Goal: Transaction & Acquisition: Purchase product/service

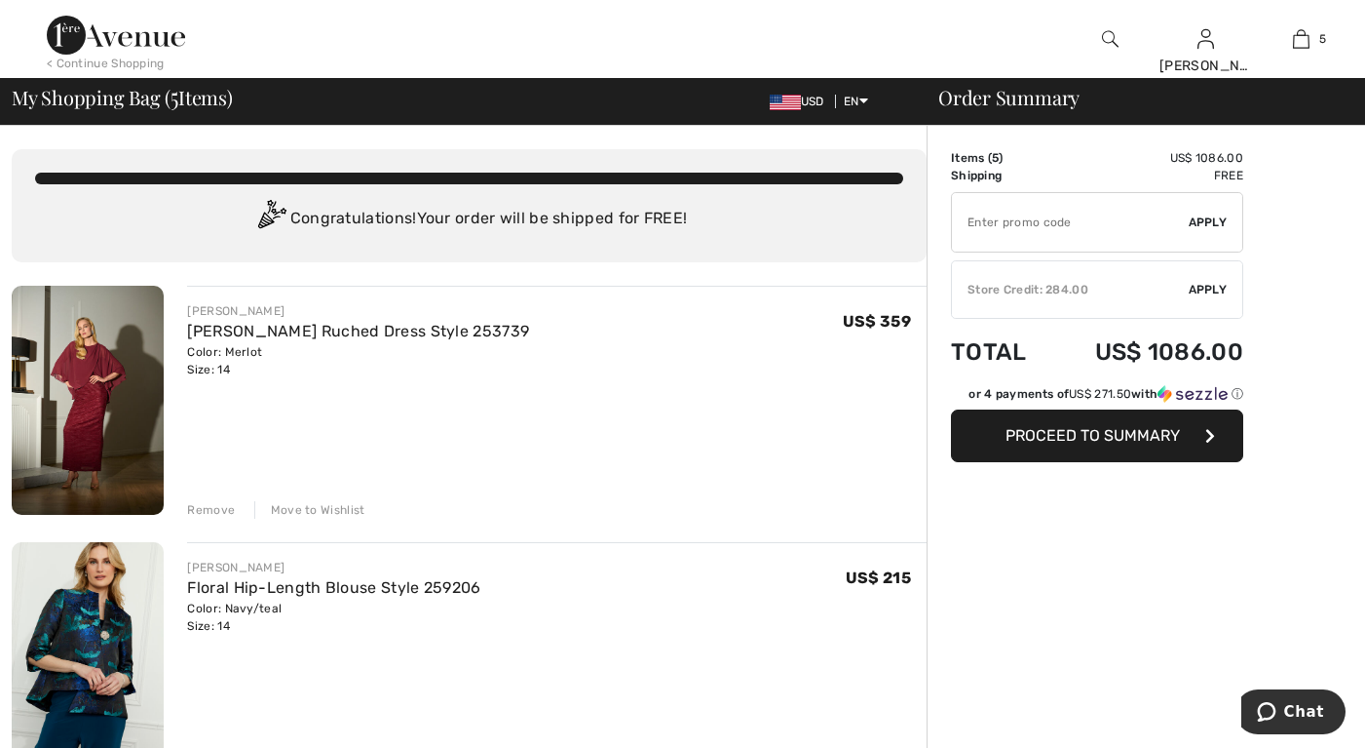
click at [98, 396] on img at bounding box center [88, 400] width 152 height 229
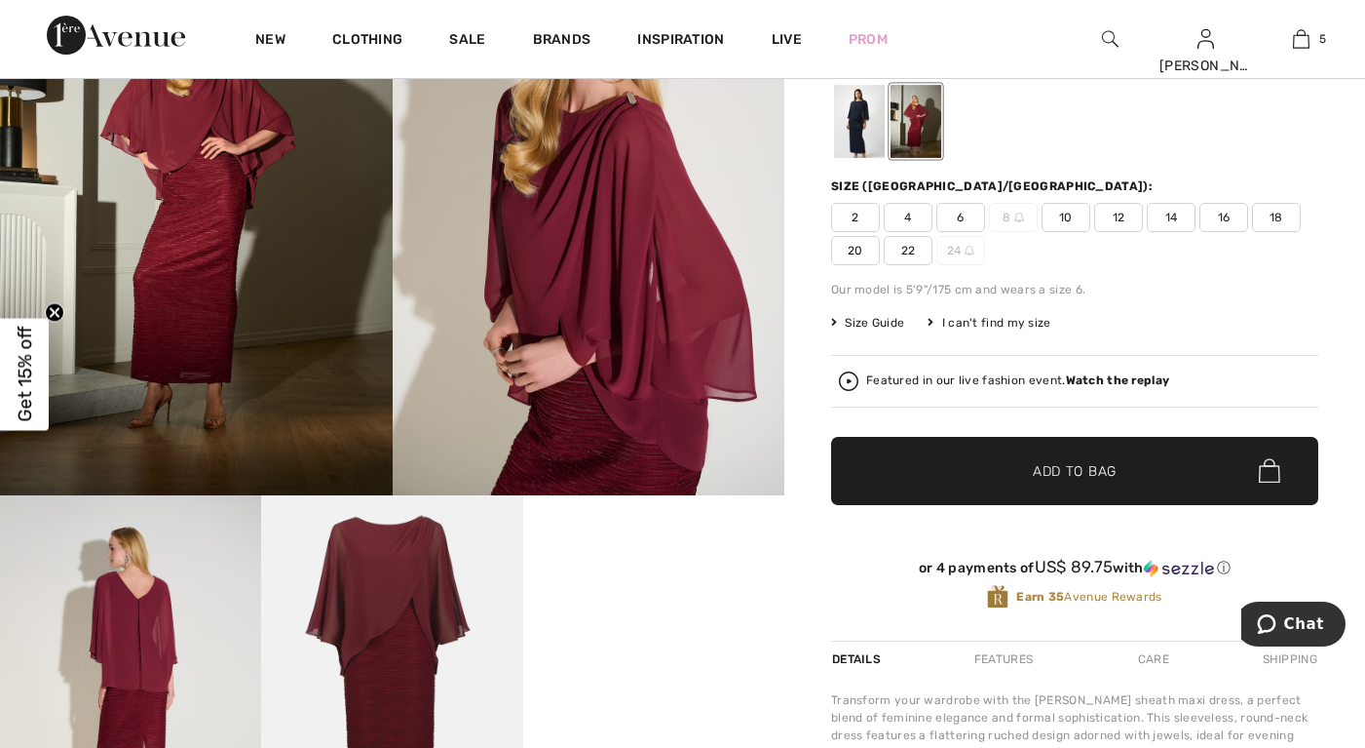
scroll to position [97, 0]
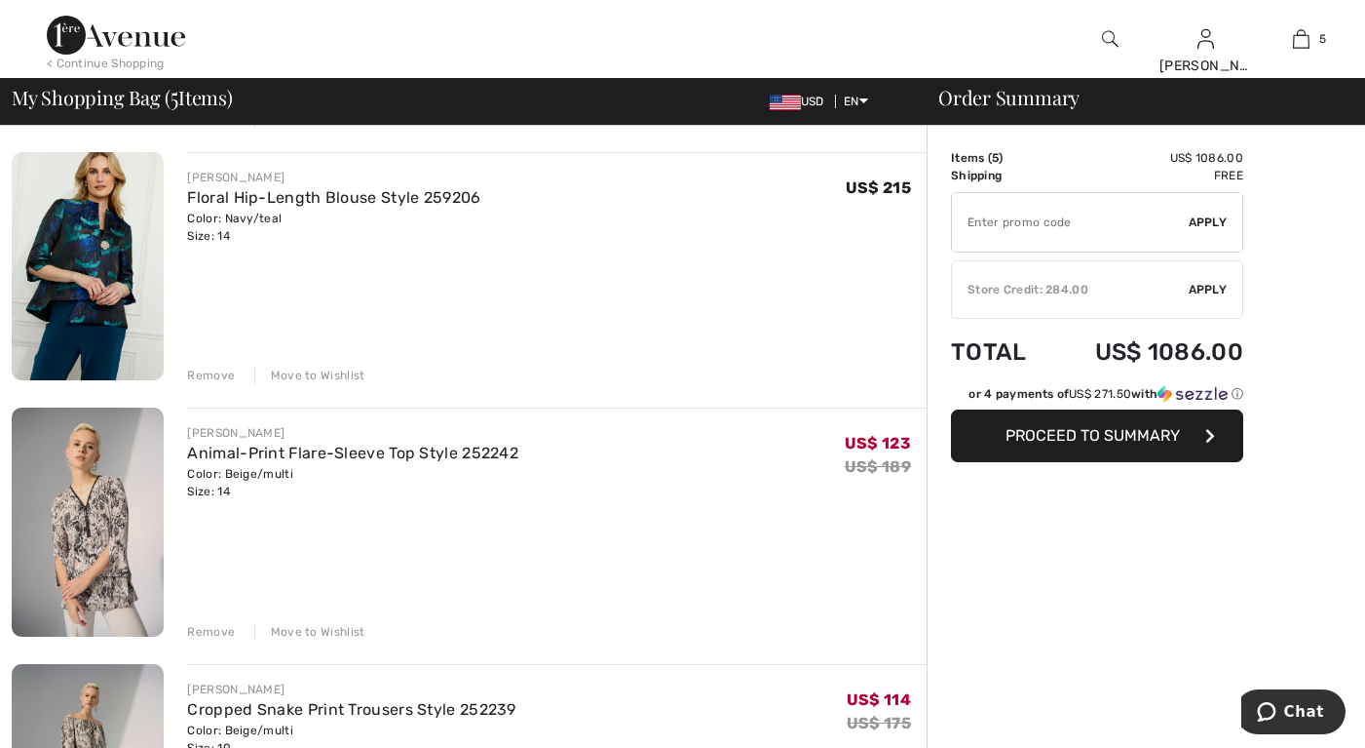
scroll to position [292, 0]
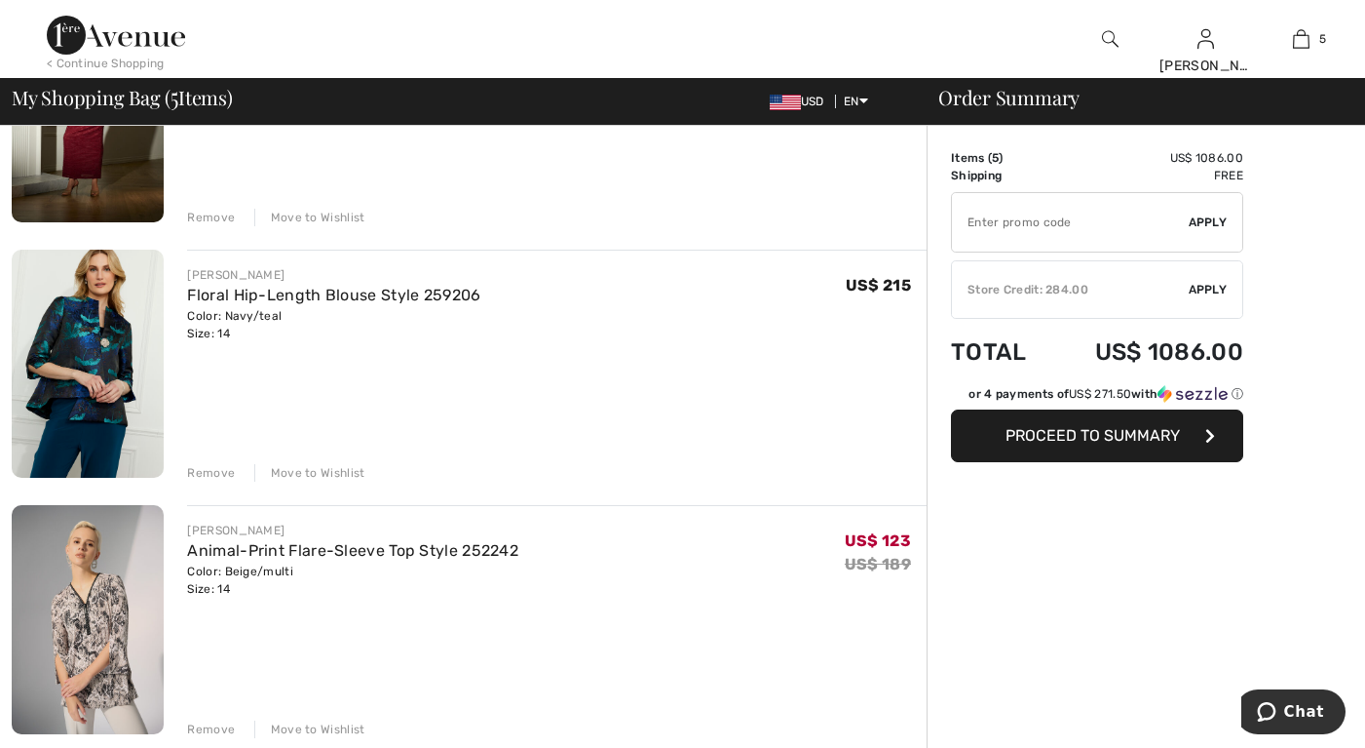
click at [85, 339] on img at bounding box center [88, 364] width 152 height 229
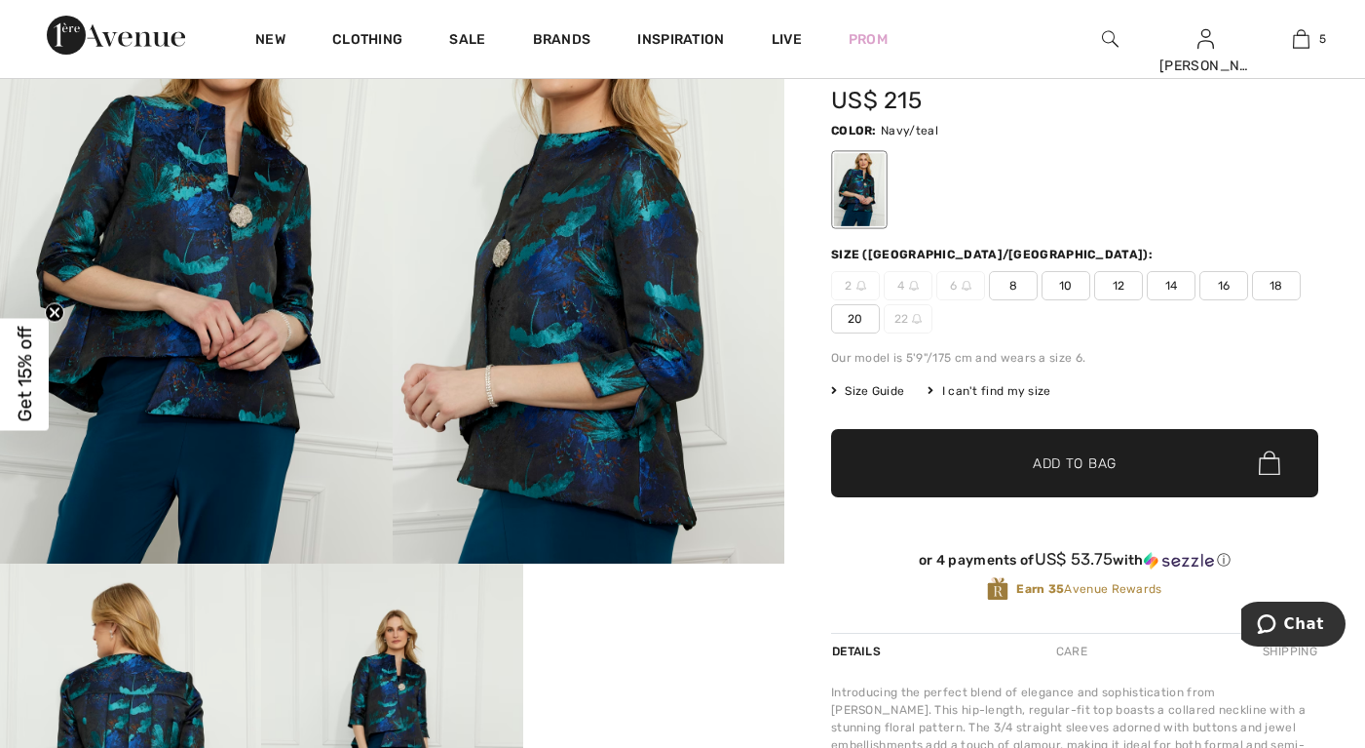
scroll to position [97, 0]
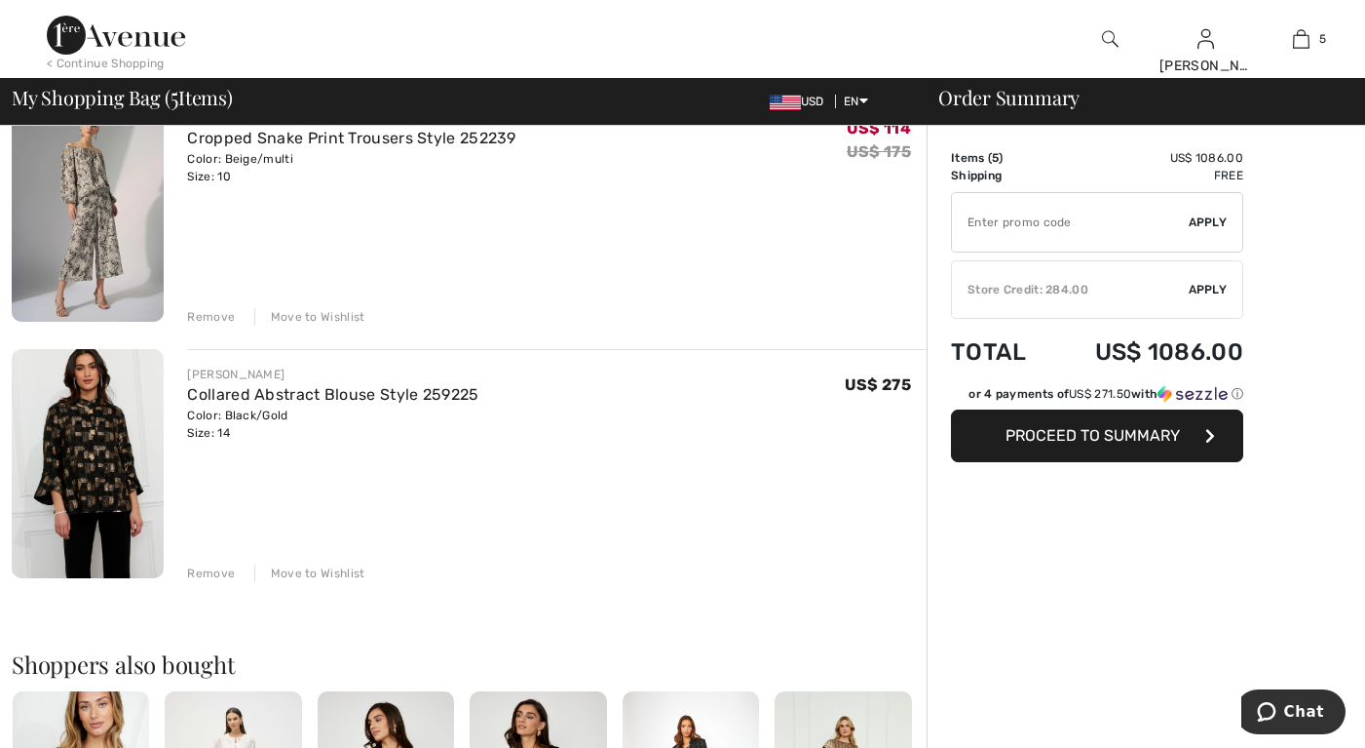
scroll to position [1072, 0]
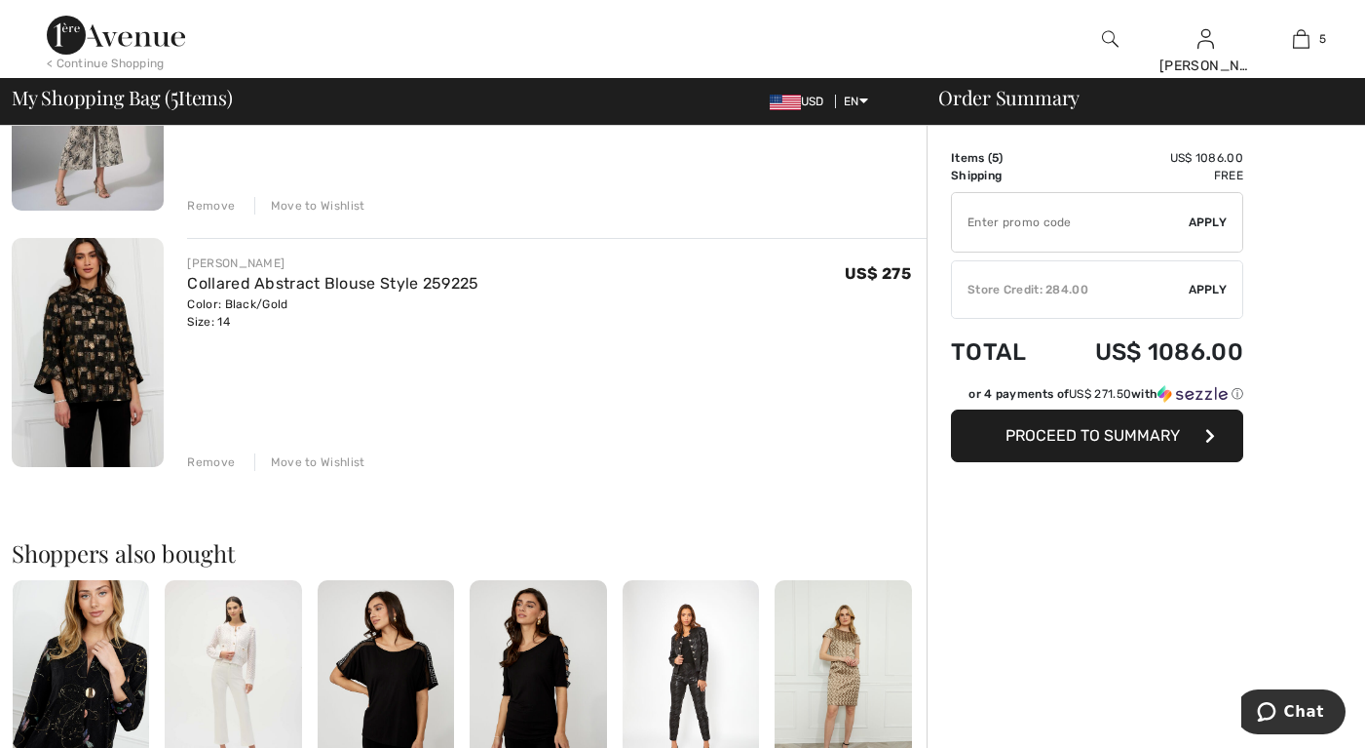
click at [129, 352] on img at bounding box center [88, 352] width 152 height 229
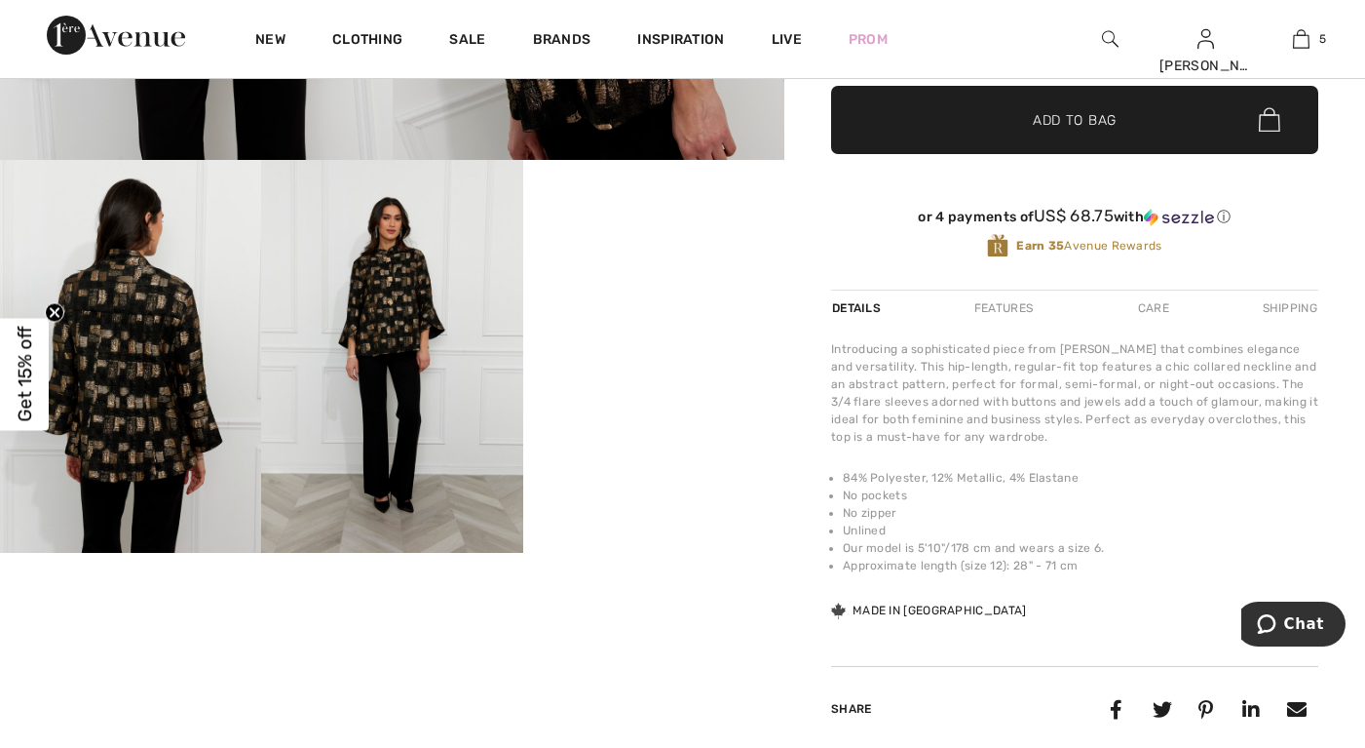
scroll to position [682, 0]
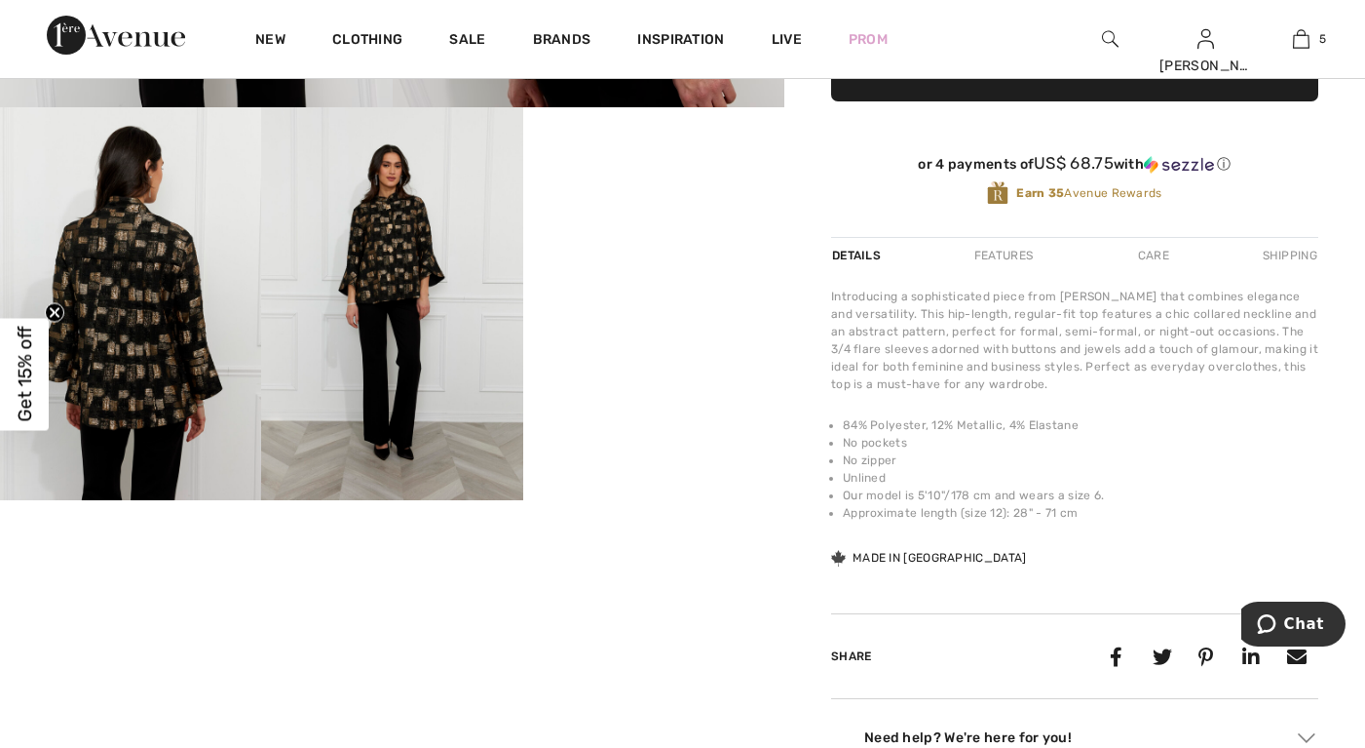
click at [403, 306] on img at bounding box center [391, 303] width 261 height 392
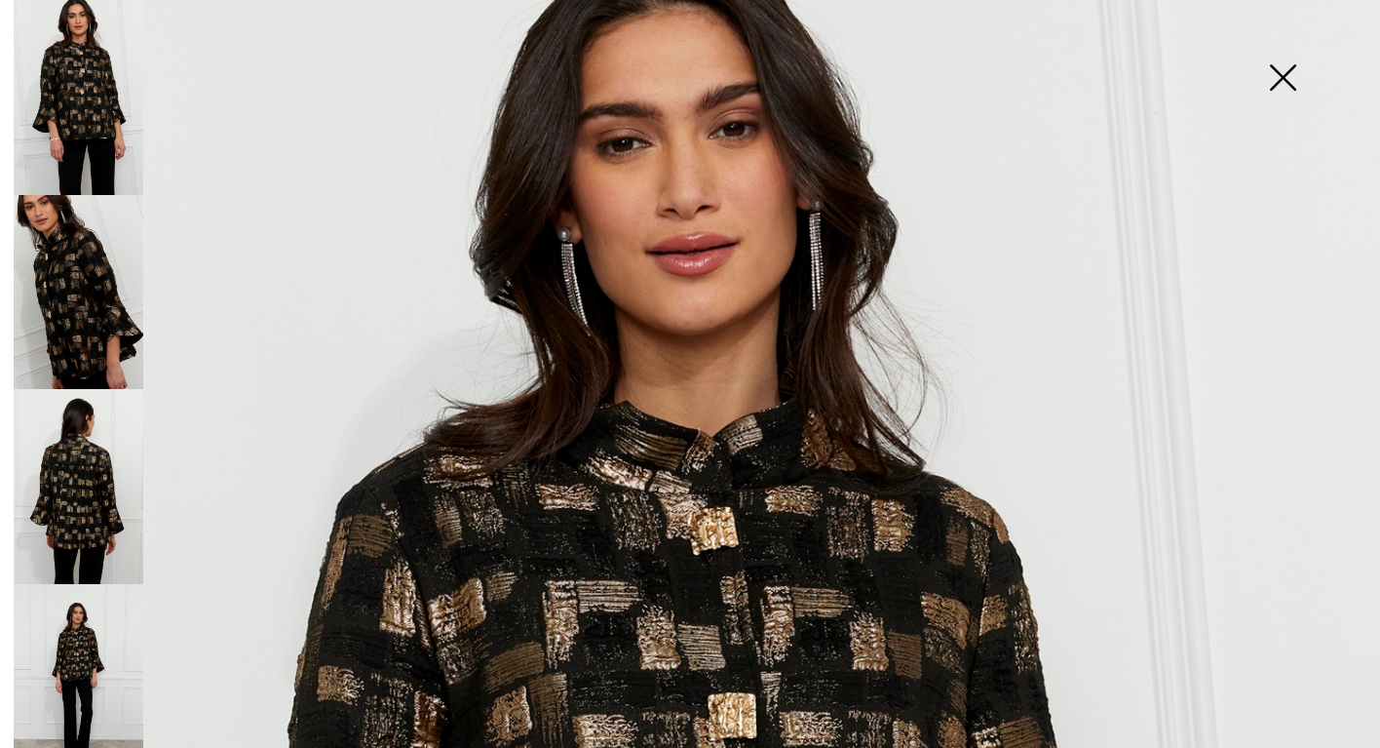
scroll to position [0, 0]
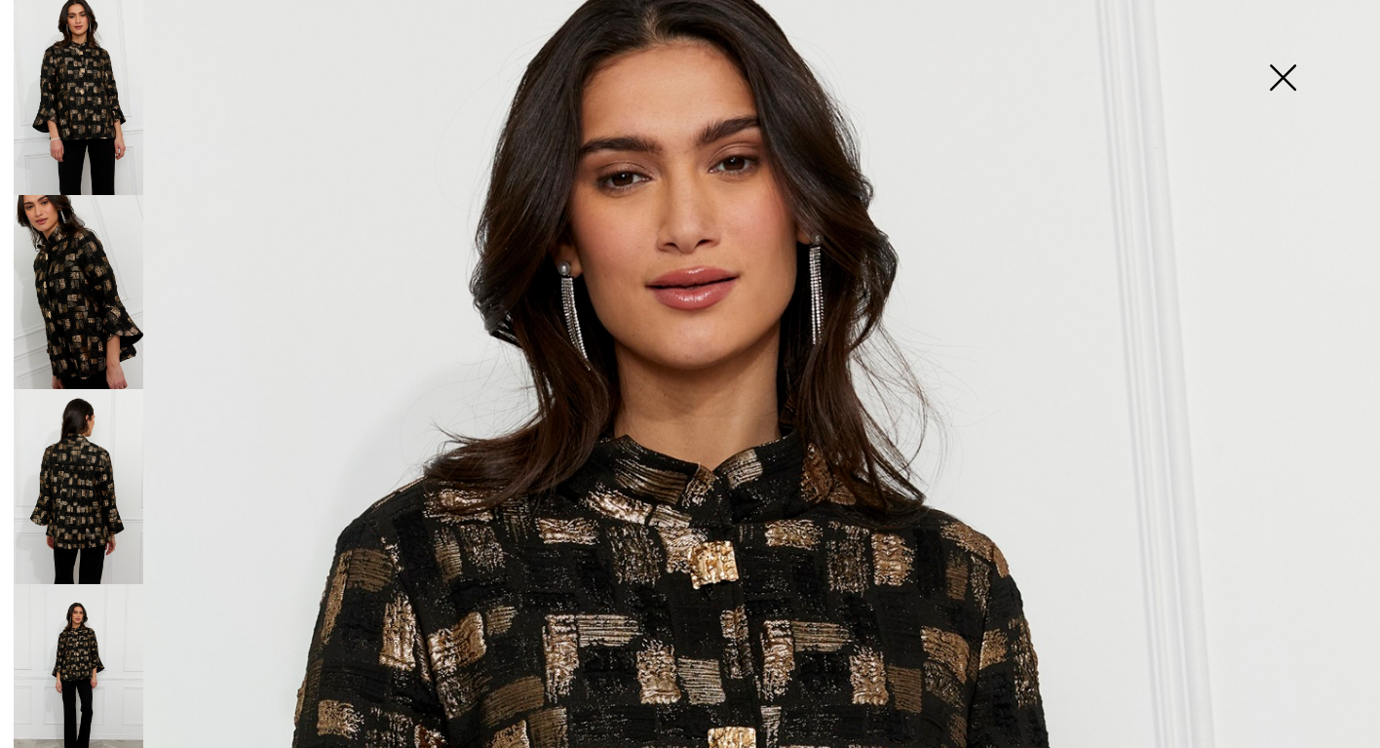
click at [1281, 75] on img at bounding box center [1282, 79] width 97 height 100
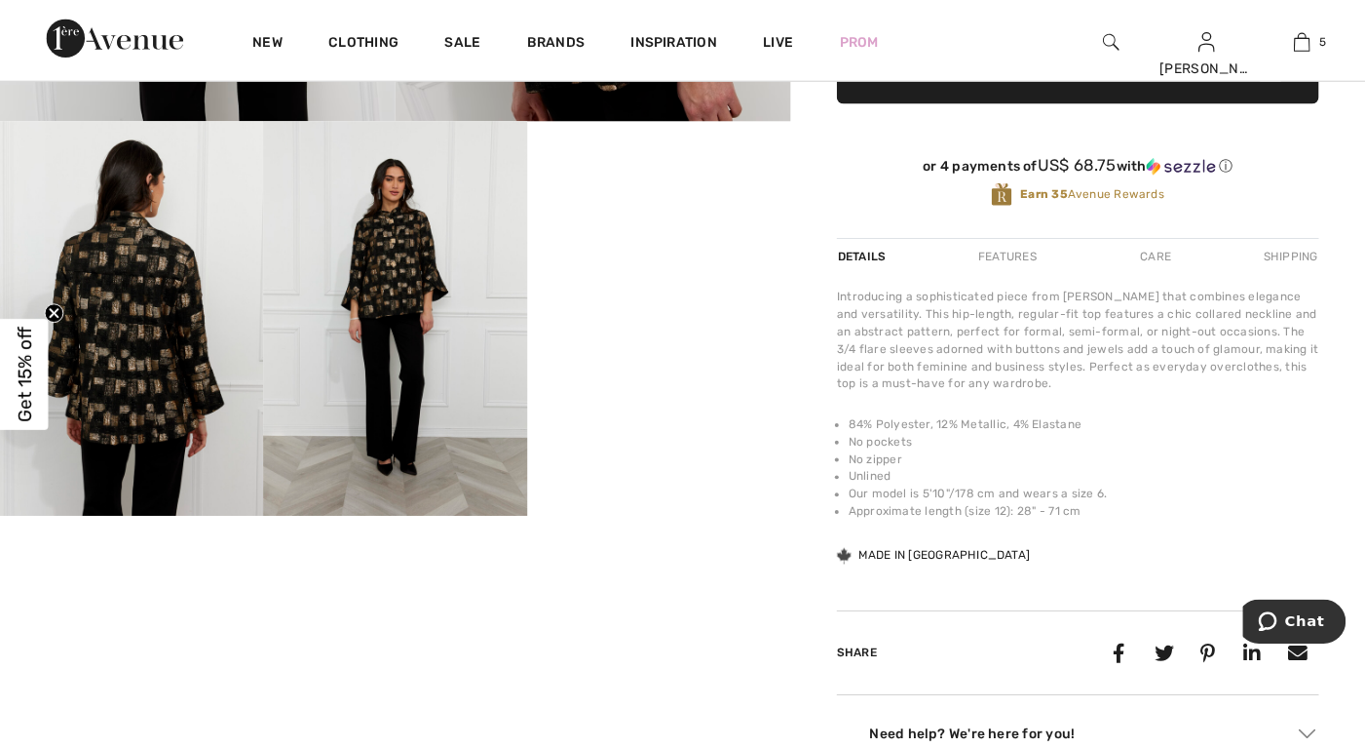
scroll to position [682, 0]
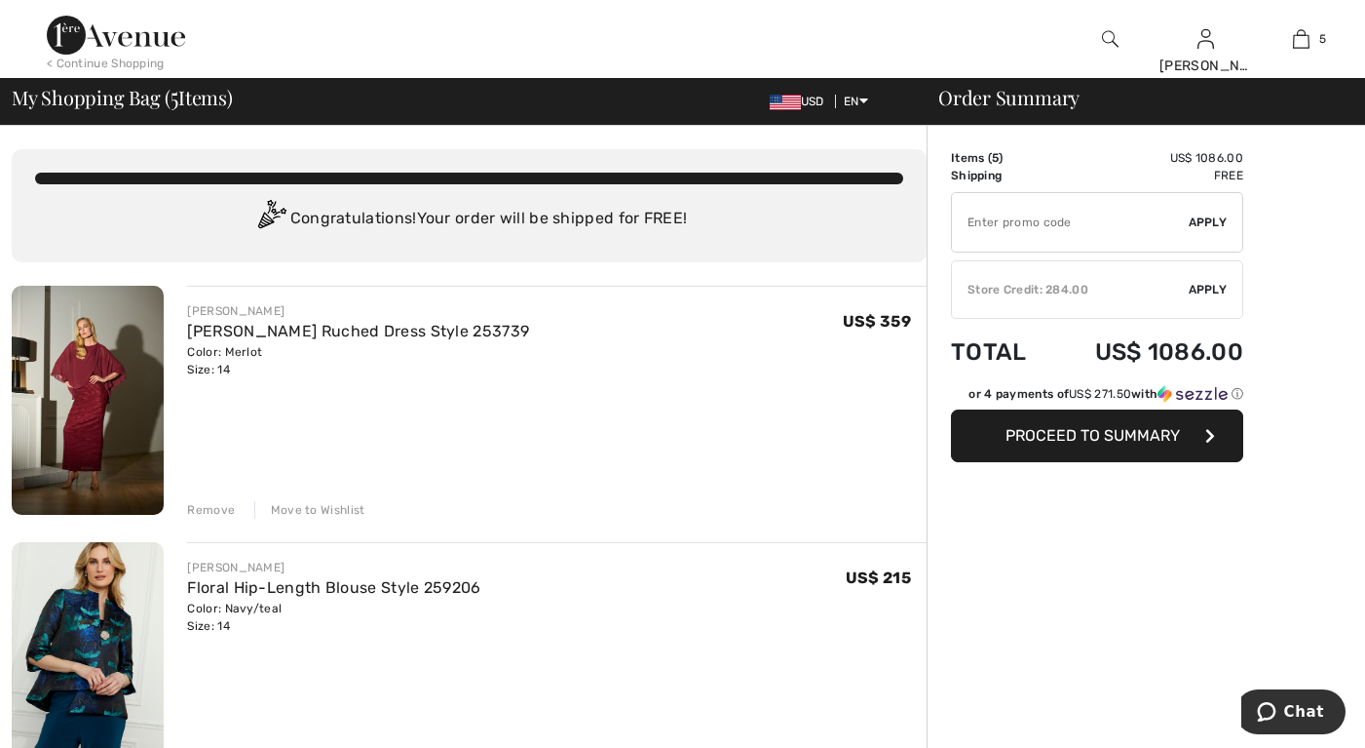
click at [1103, 38] on img at bounding box center [1110, 38] width 17 height 23
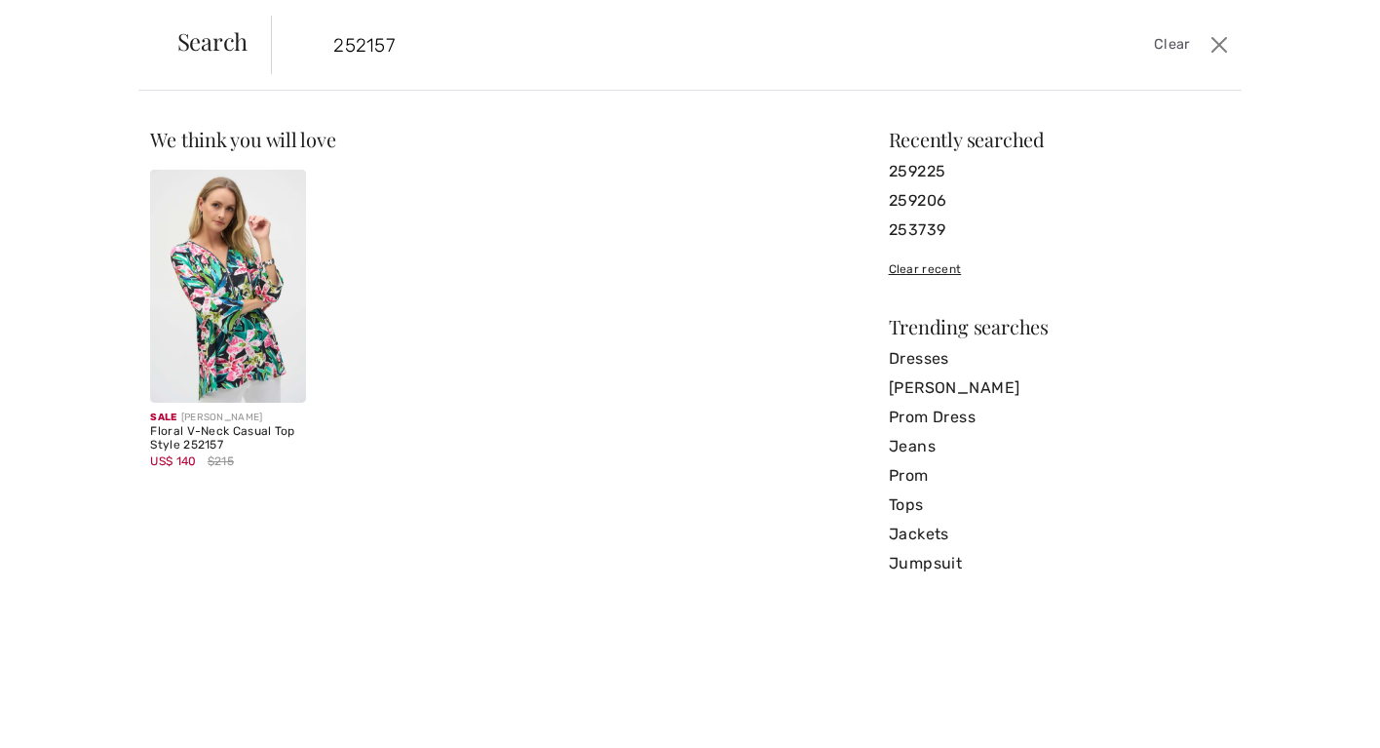
type input "252157"
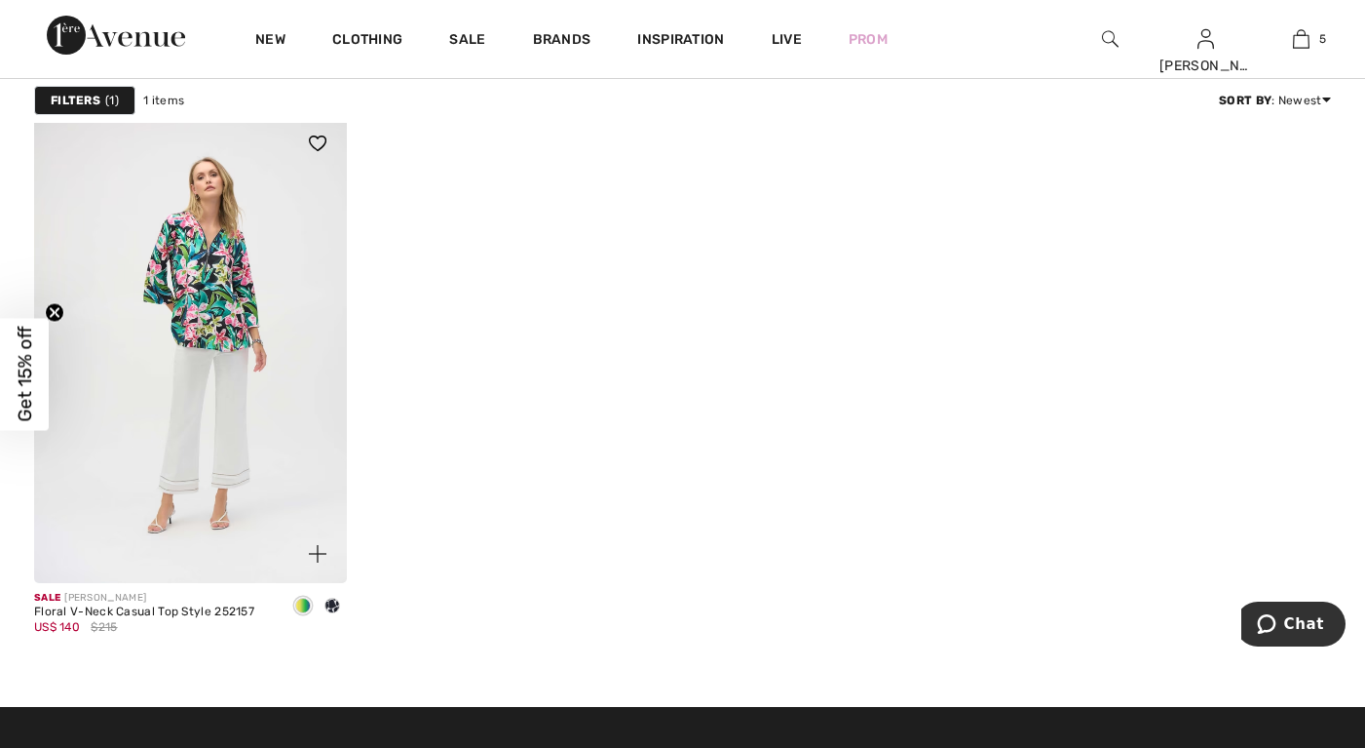
scroll to position [292, 0]
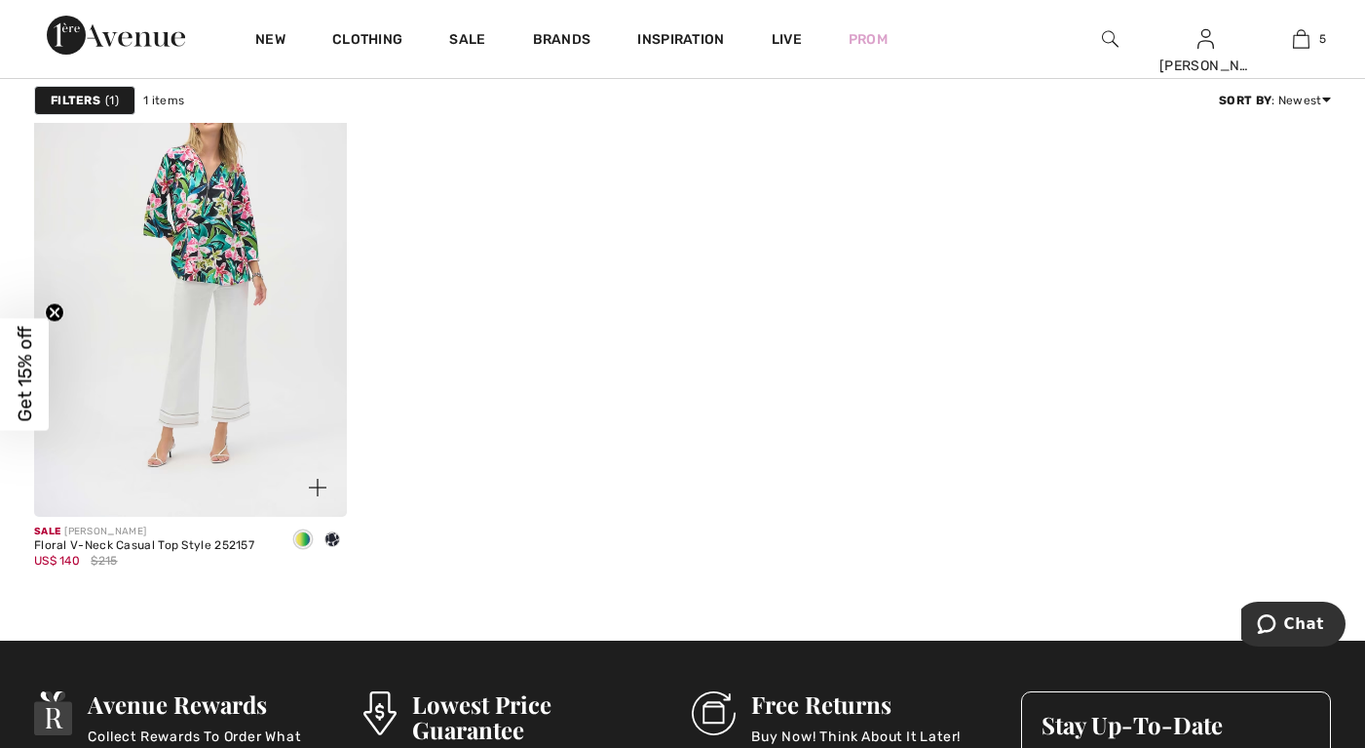
click at [245, 279] on img at bounding box center [190, 282] width 313 height 469
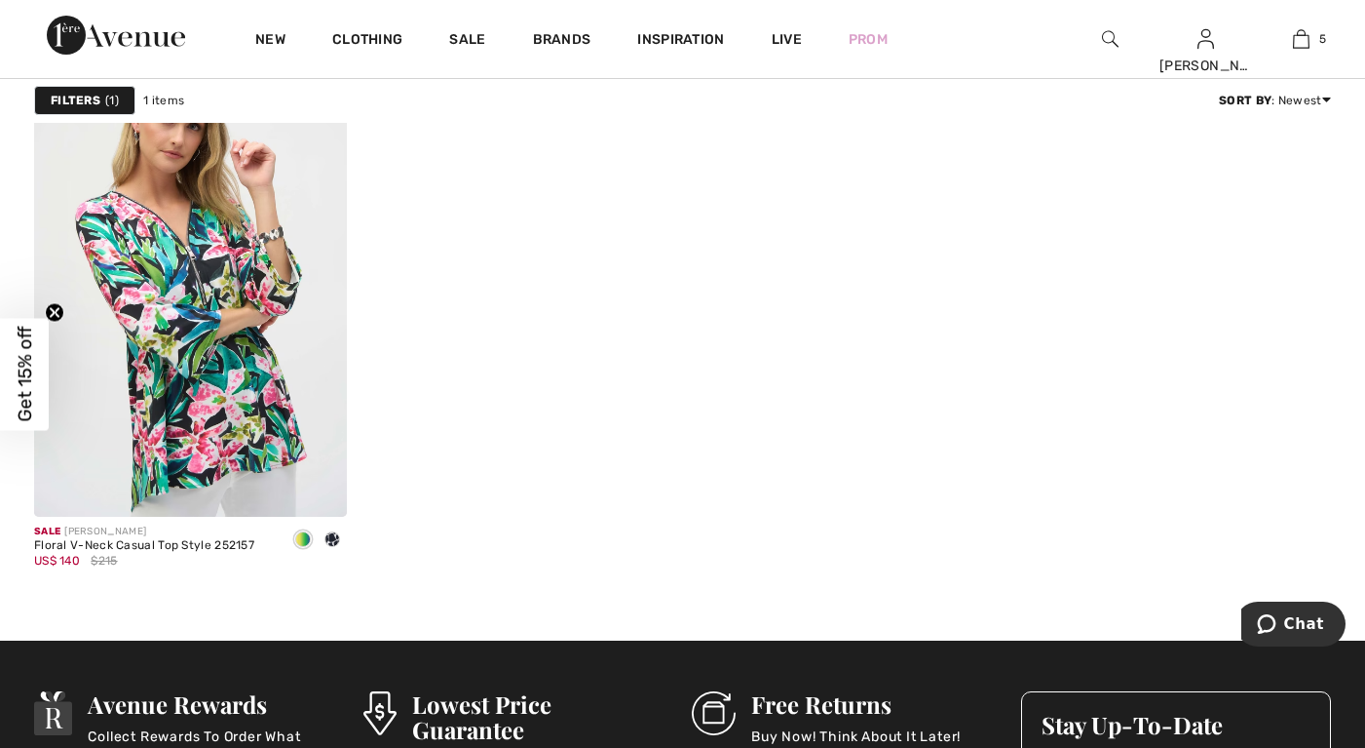
click at [1116, 40] on img at bounding box center [1110, 38] width 17 height 23
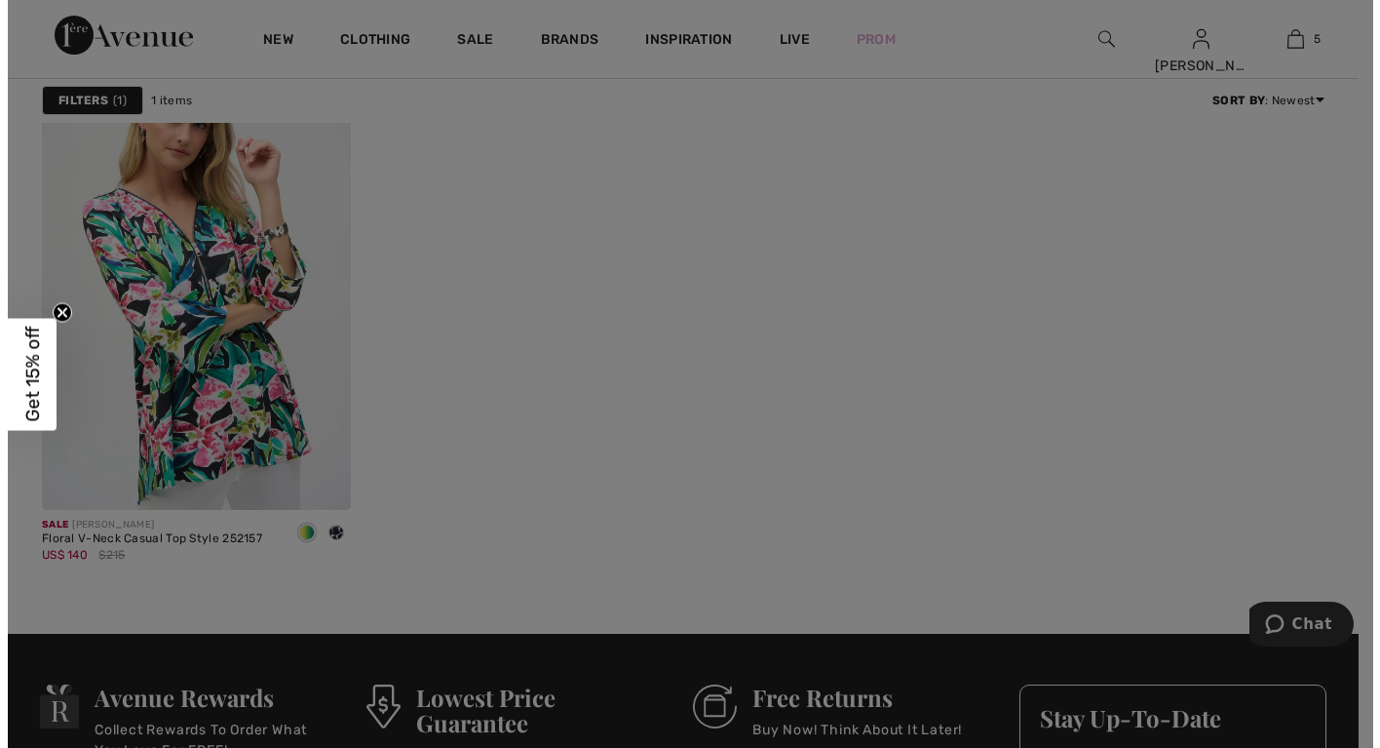
scroll to position [293, 0]
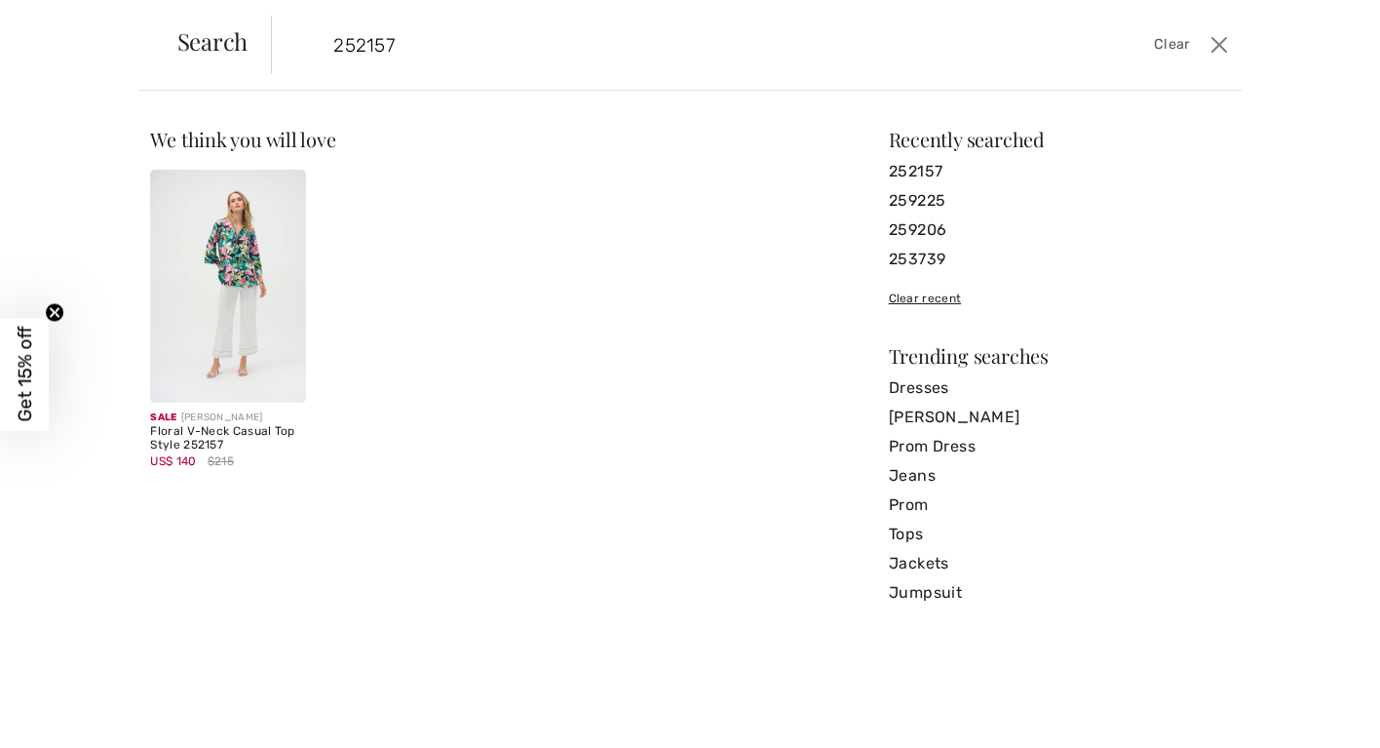
type input "252157"
click at [219, 268] on img at bounding box center [227, 286] width 155 height 233
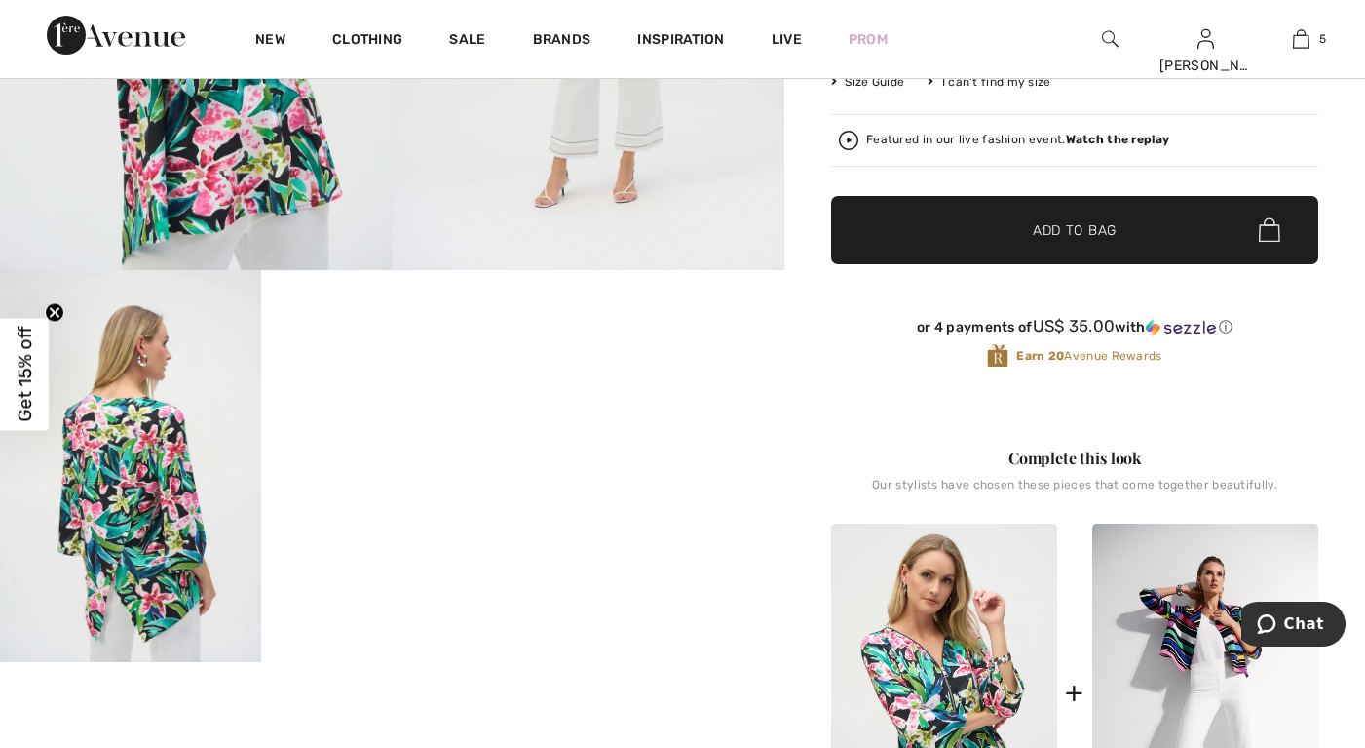
scroll to position [585, 0]
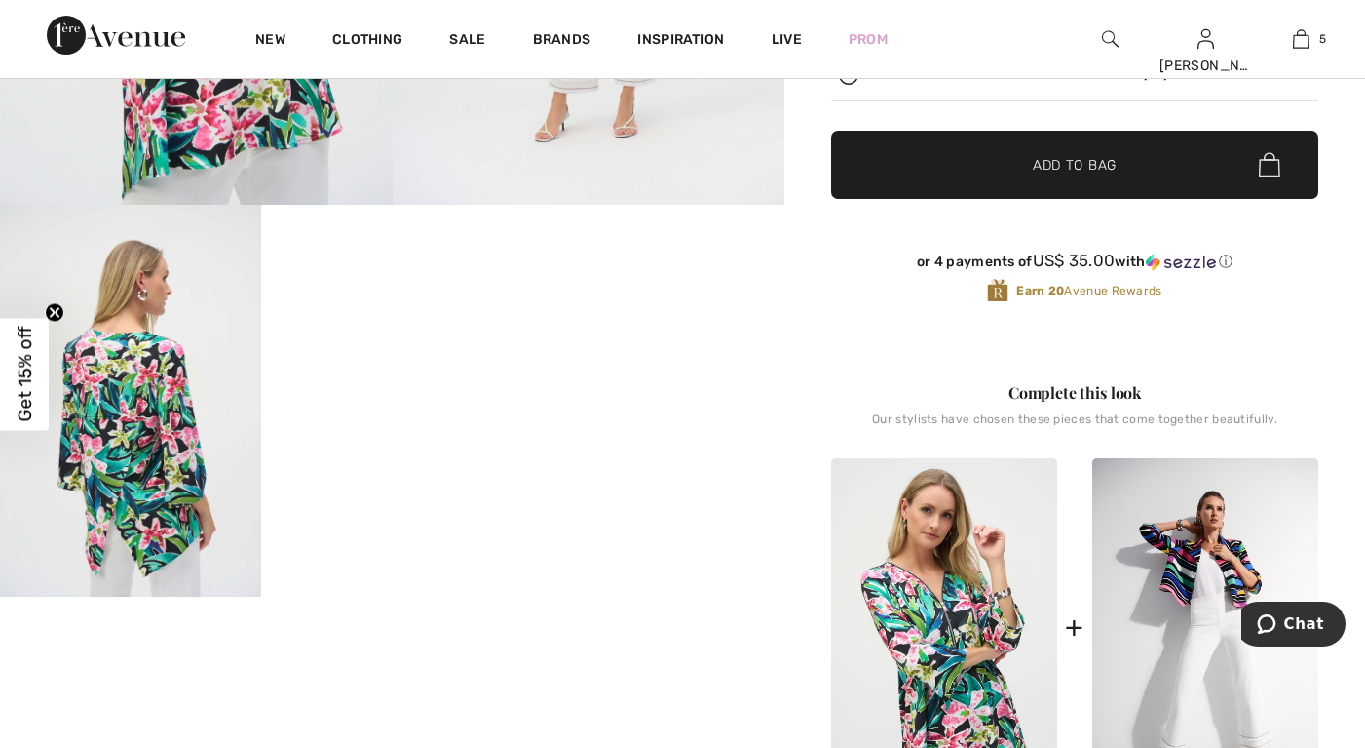
click at [414, 335] on video "Your browser does not support the video tag." at bounding box center [391, 270] width 261 height 131
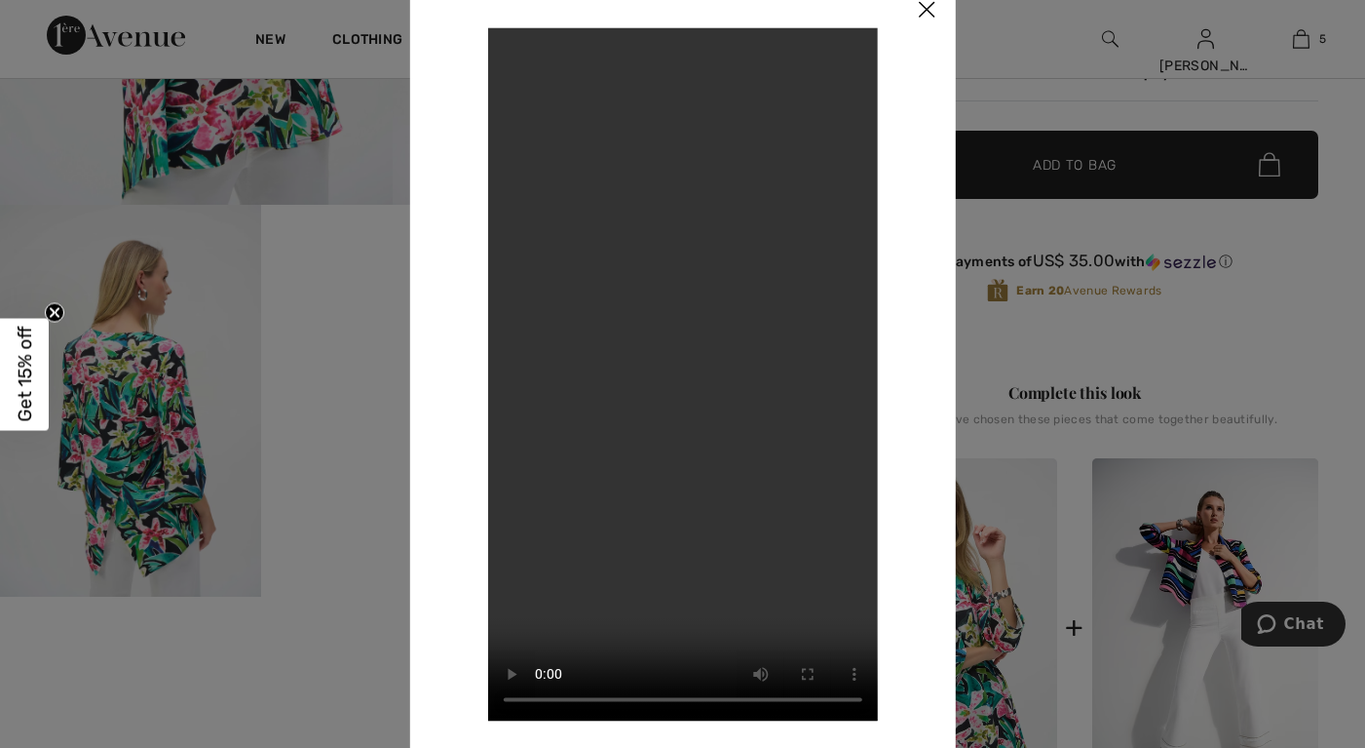
click at [925, 10] on img at bounding box center [927, 11] width 58 height 60
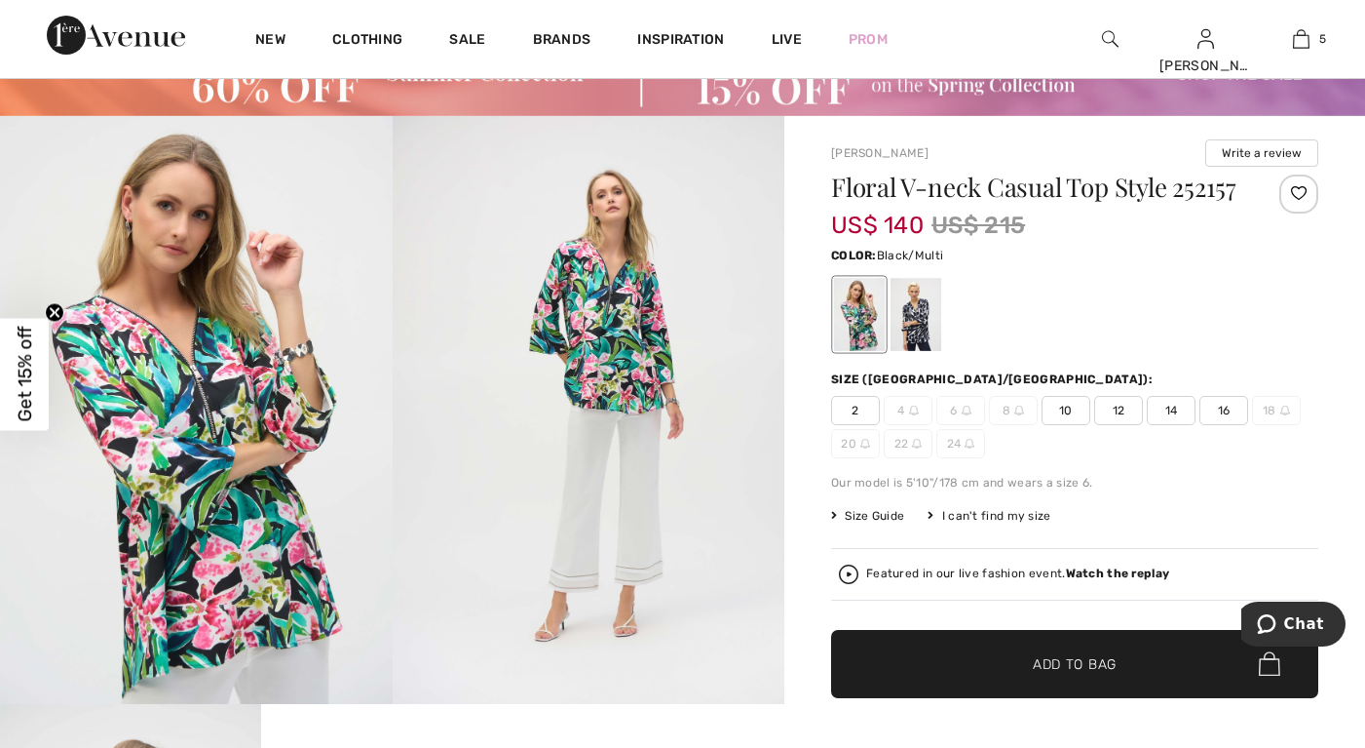
scroll to position [0, 0]
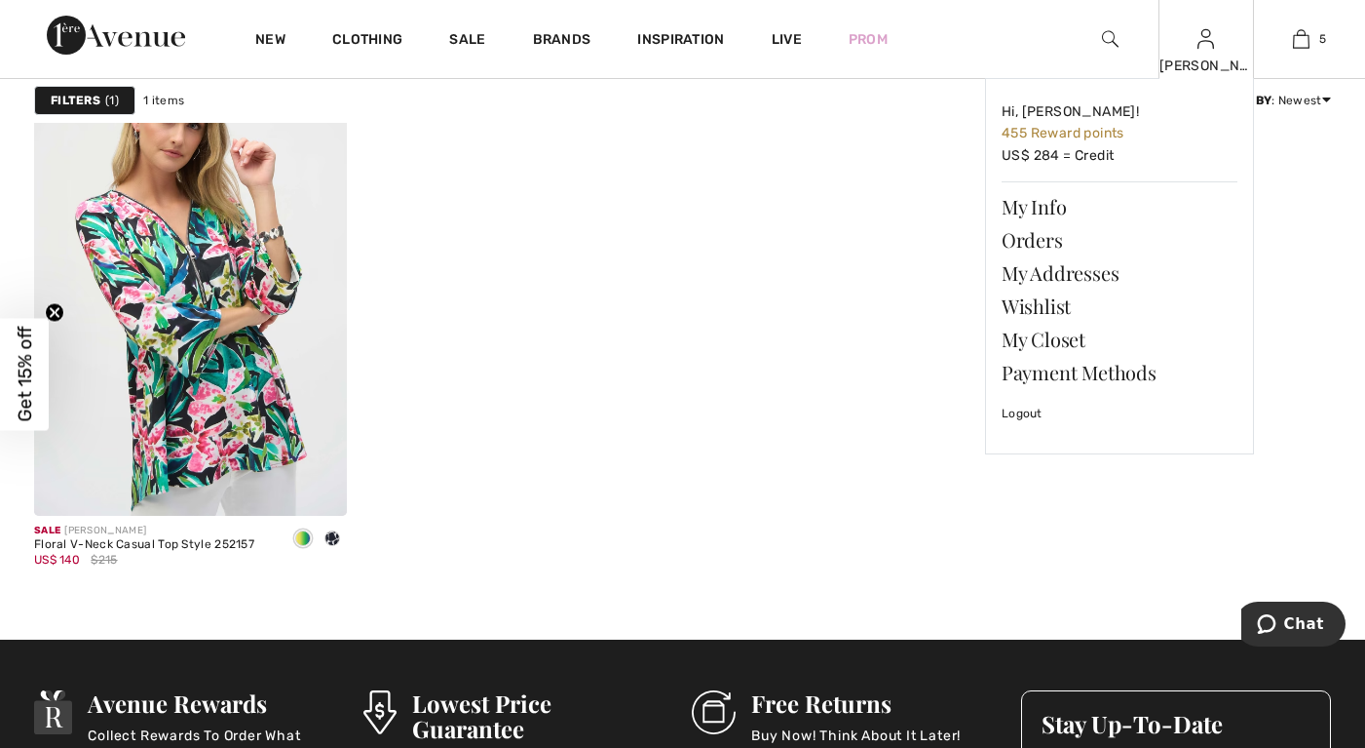
click at [1201, 42] on img at bounding box center [1206, 38] width 17 height 23
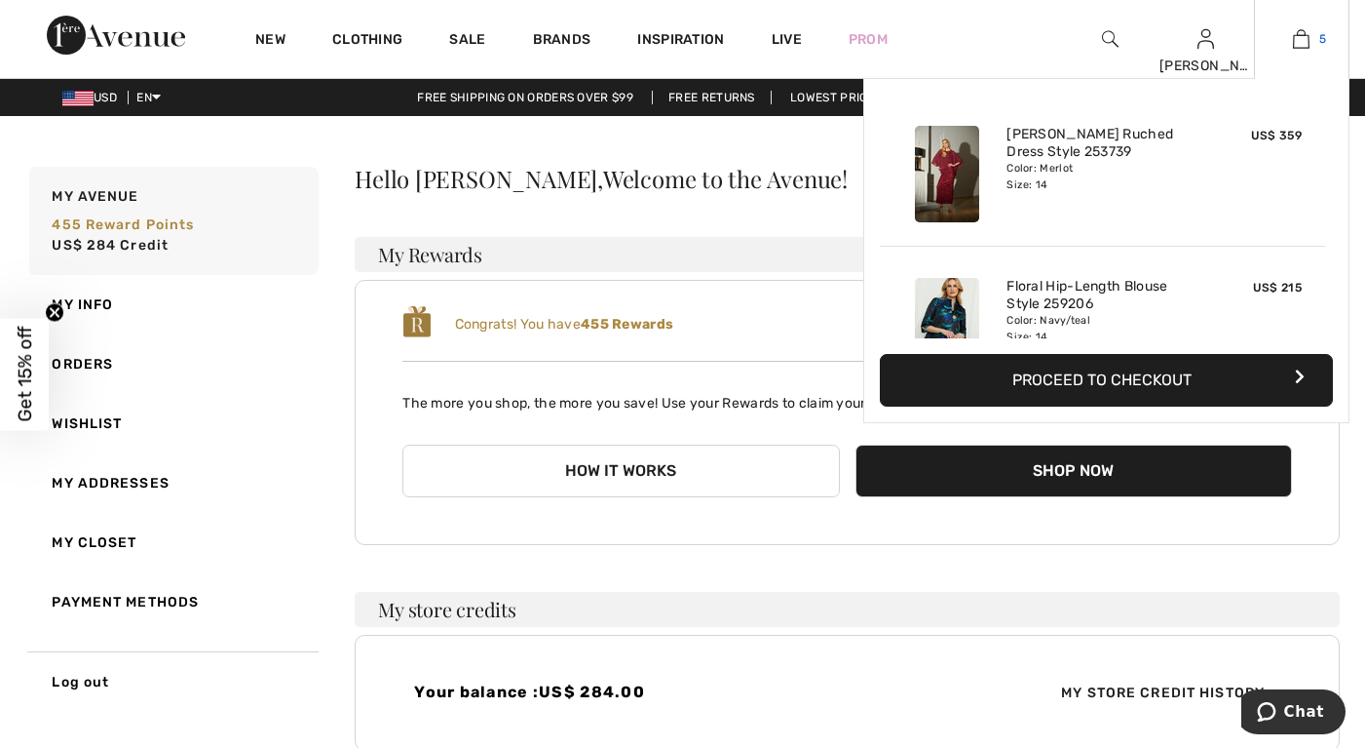
click at [1320, 41] on span "5" at bounding box center [1323, 39] width 7 height 18
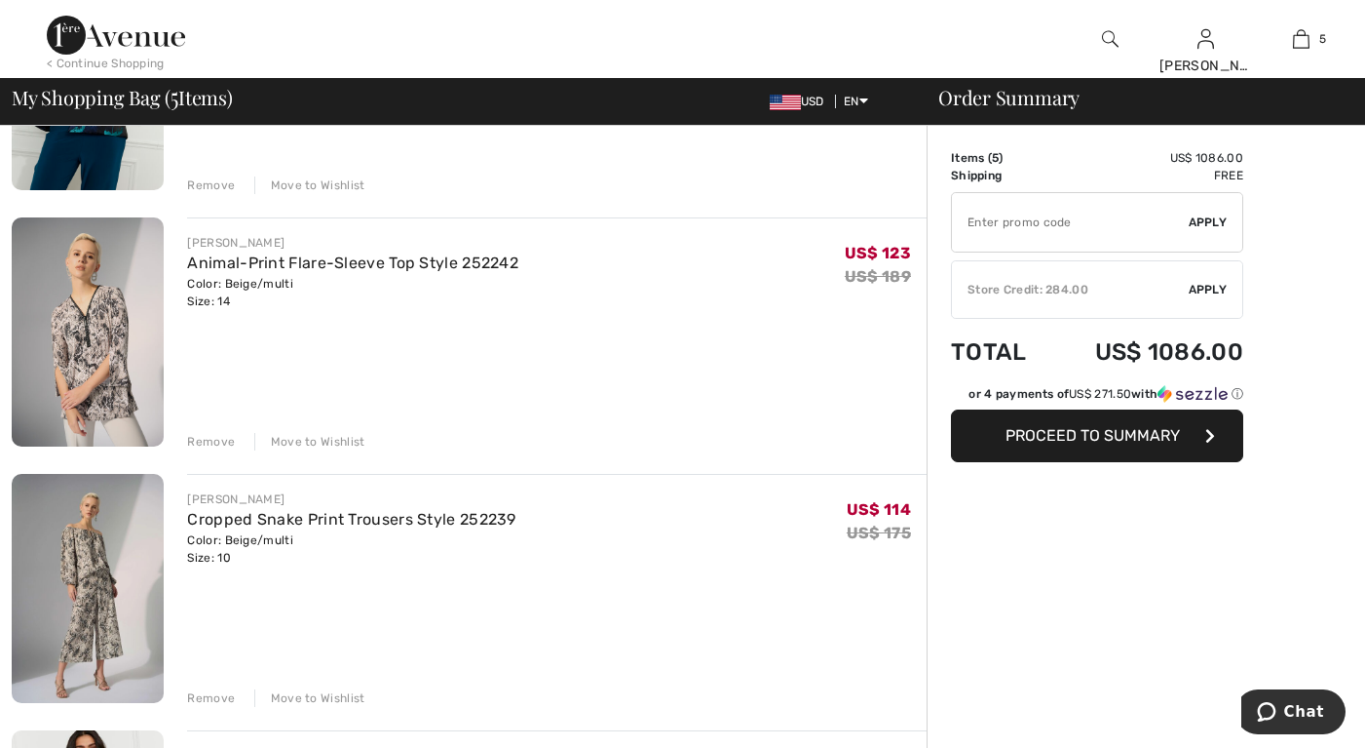
scroll to position [585, 0]
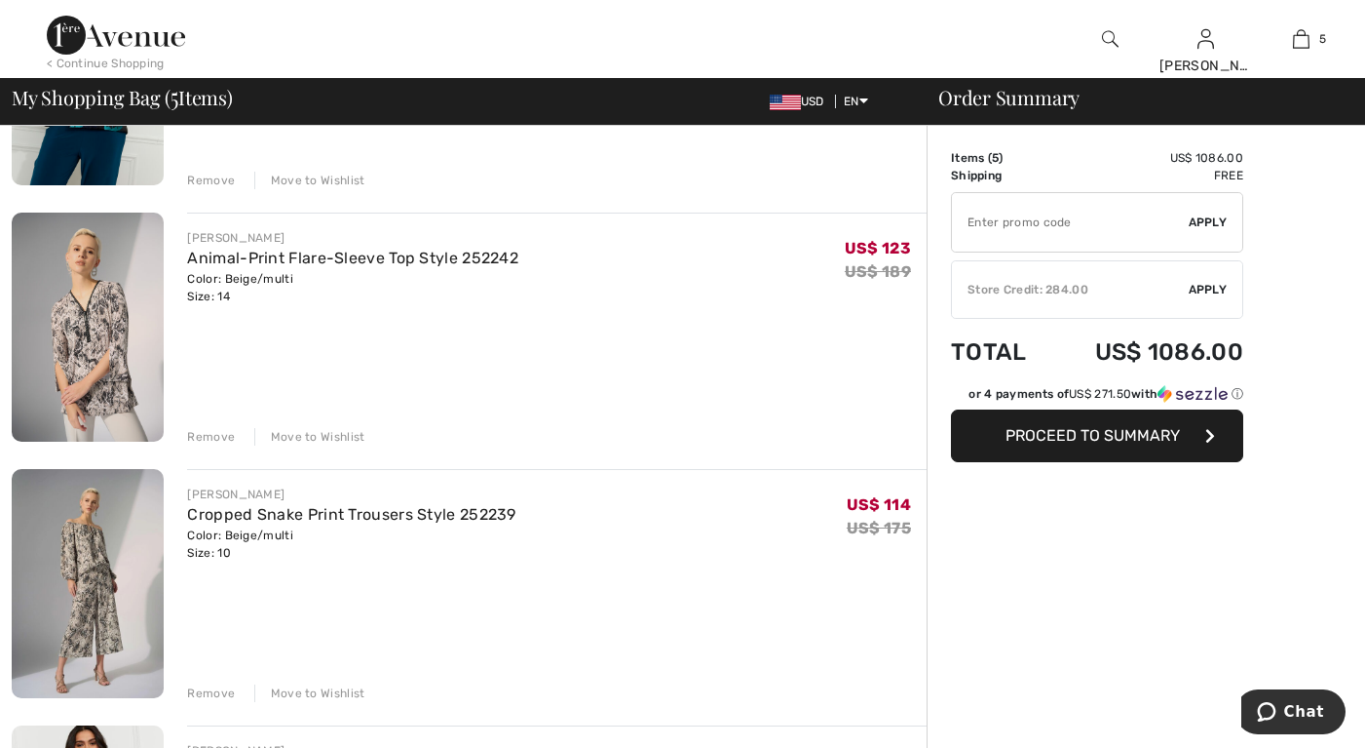
click at [84, 533] on img at bounding box center [88, 583] width 152 height 229
